Goal: Communication & Community: Share content

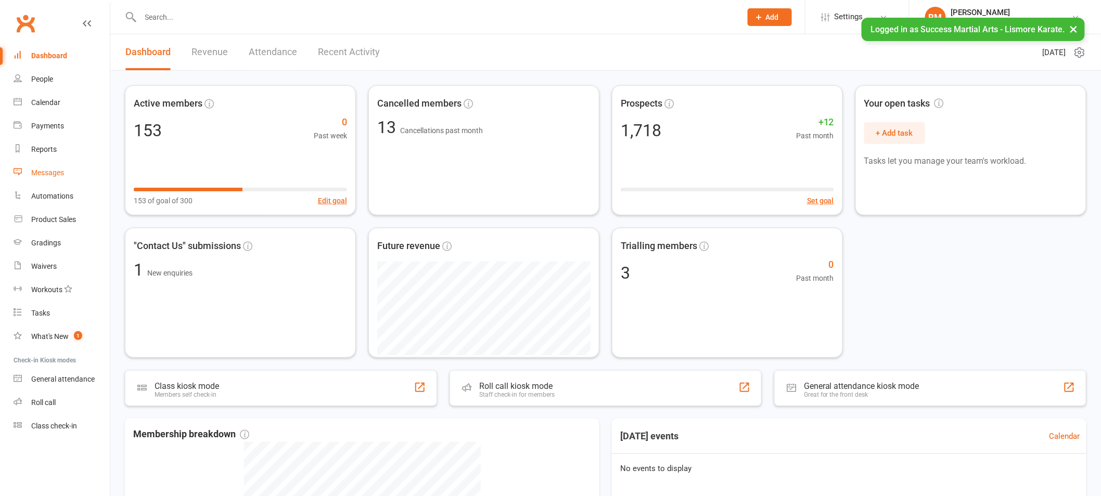
click at [52, 180] on link "Messages" at bounding box center [62, 172] width 96 height 23
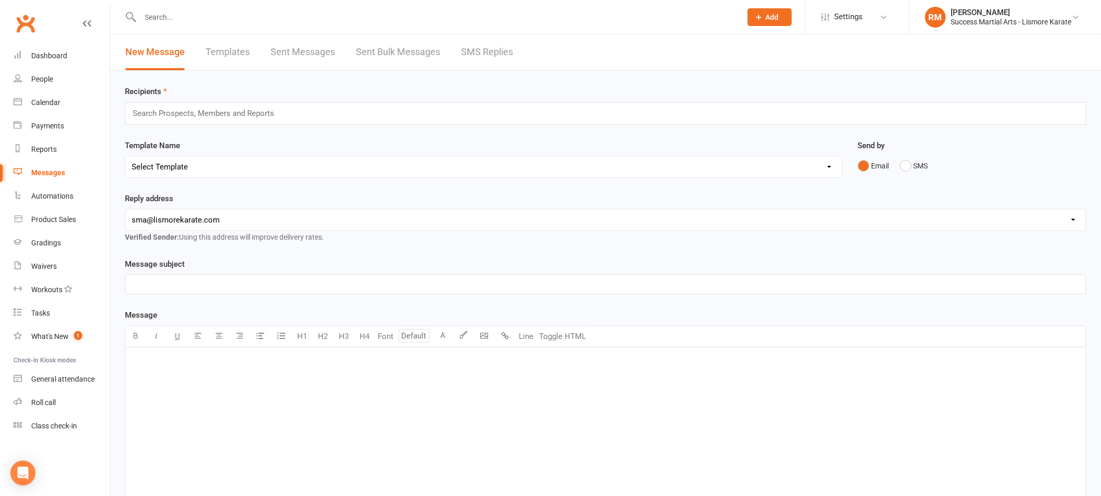
click at [183, 117] on input "text" at bounding box center [208, 114] width 152 height 14
click at [225, 43] on link "Templates" at bounding box center [228, 52] width 44 height 36
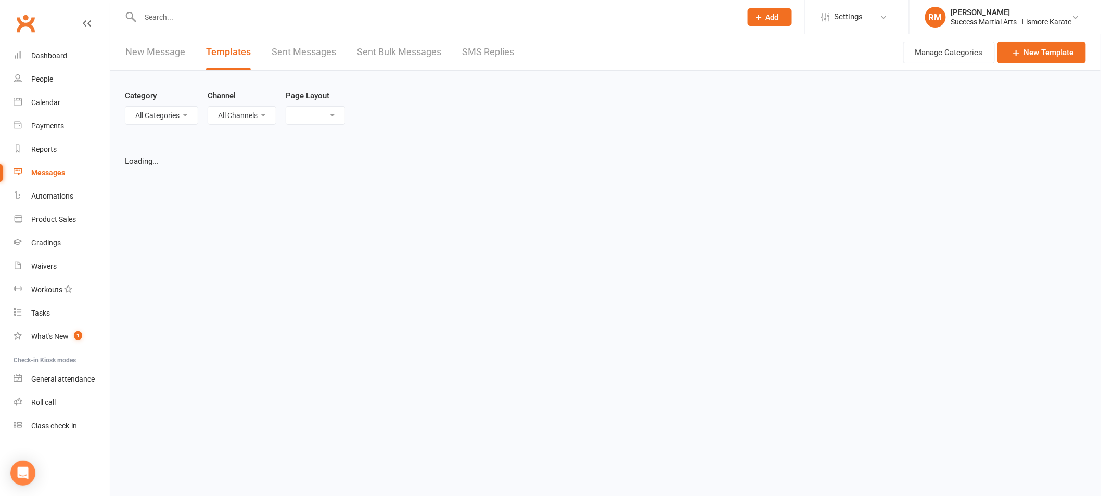
select select "list"
select select "100"
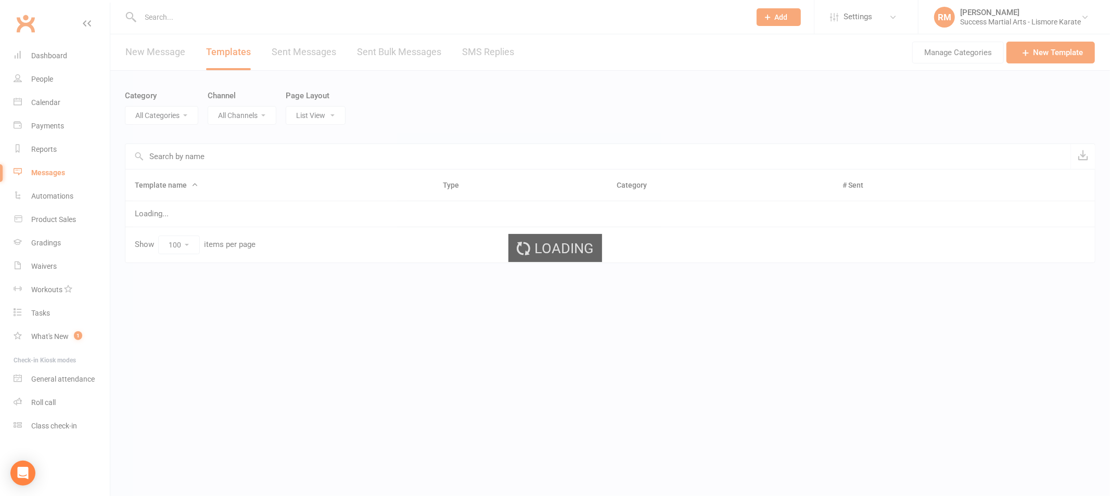
select select "18928"
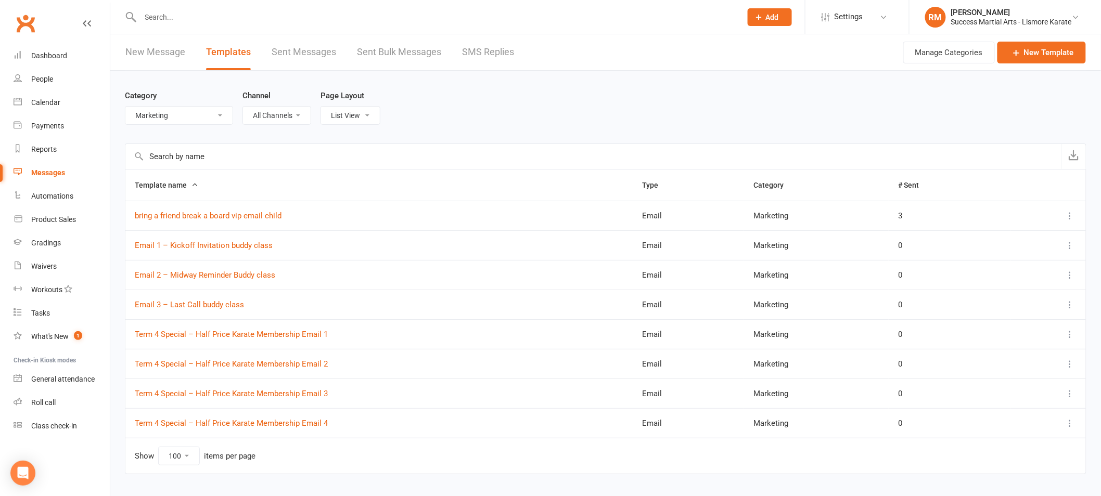
click at [172, 119] on select "All Categories (No category) Customer Service Emails Events August/[DATE] Marke…" at bounding box center [178, 116] width 107 height 18
click at [125, 107] on select "All Categories (No category) Customer Service Emails Events August/[DATE] Marke…" at bounding box center [178, 116] width 107 height 18
click at [199, 305] on link "Email 3 – Last Call buddy class" at bounding box center [189, 304] width 109 height 9
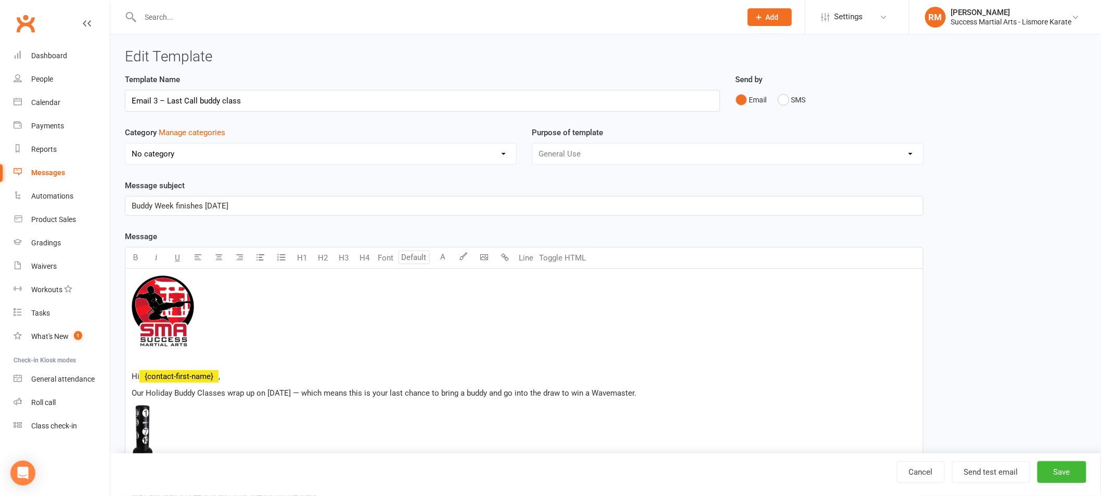
select select "18928"
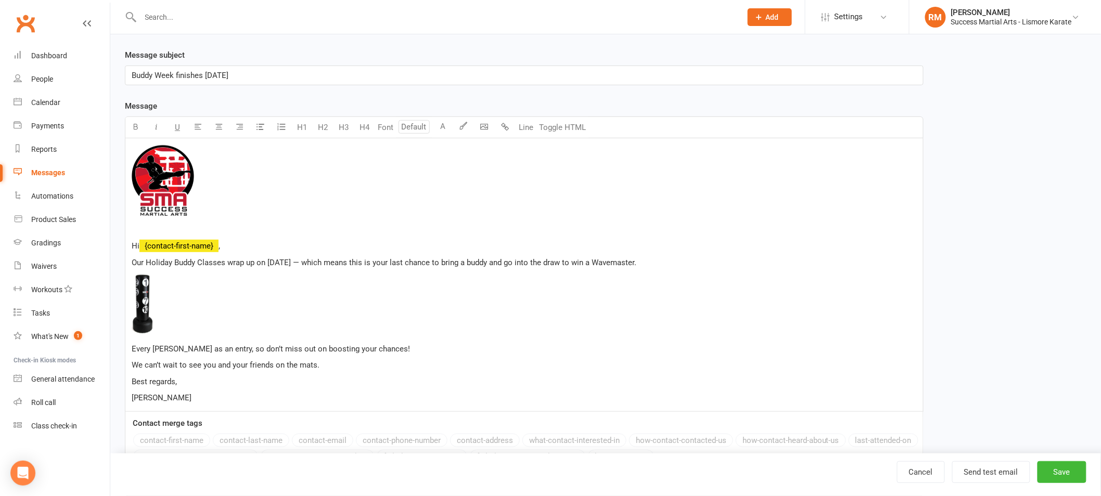
scroll to position [134, 0]
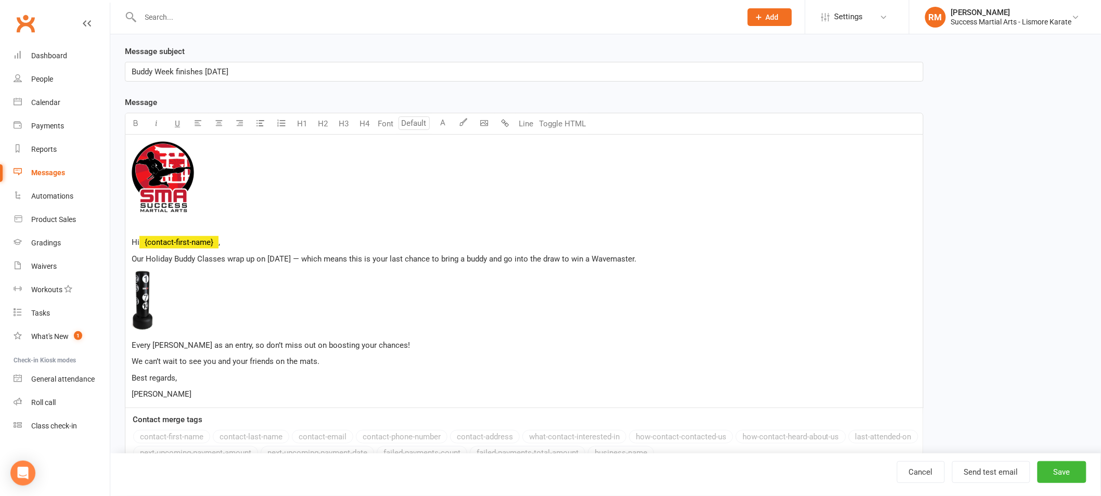
click at [163, 258] on span "Our Holiday Buddy Classes wrap up on [DATE] — which means this is your last cha…" at bounding box center [384, 258] width 505 height 9
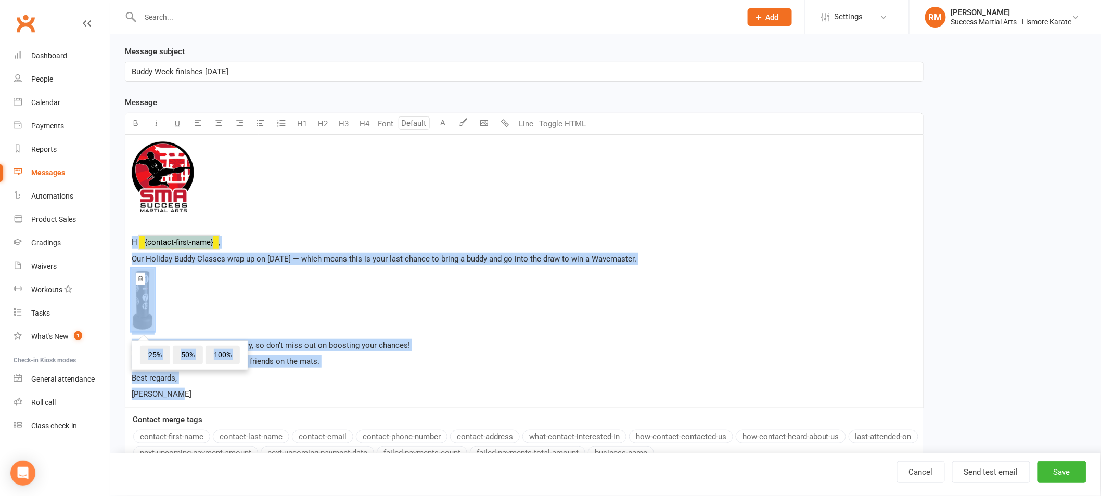
drag, startPoint x: 131, startPoint y: 241, endPoint x: 244, endPoint y: 400, distance: 194.9
click at [244, 400] on div "﻿ Hi ﻿ {contact-first-name} , Our Holiday Buddy Classes wrap up on [DATE] — whi…" at bounding box center [524, 271] width 798 height 273
copy div "Hi ﻿ {contact-first-name} , Our Holiday Buddy Classes wrap up on [DATE] — which…"
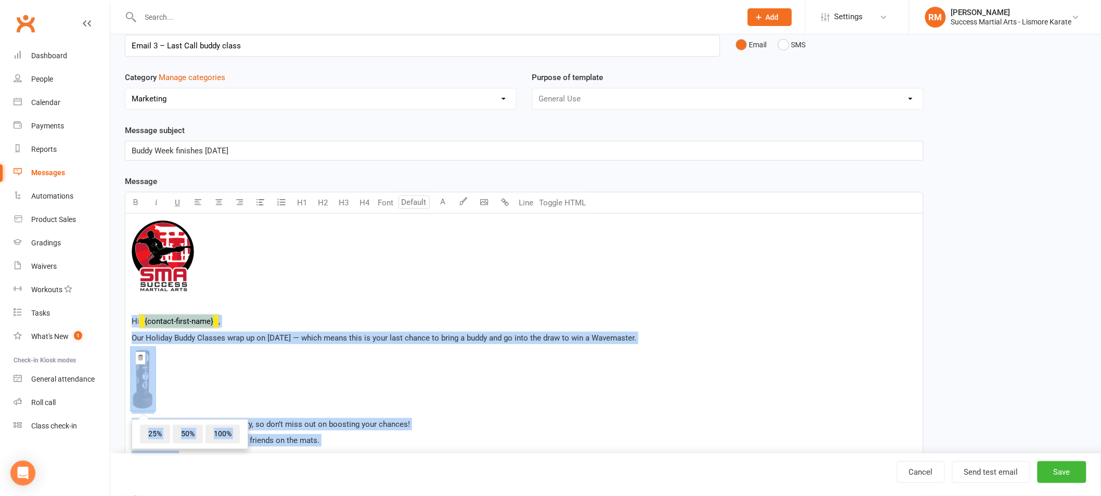
scroll to position [30, 0]
